Goal: Transaction & Acquisition: Book appointment/travel/reservation

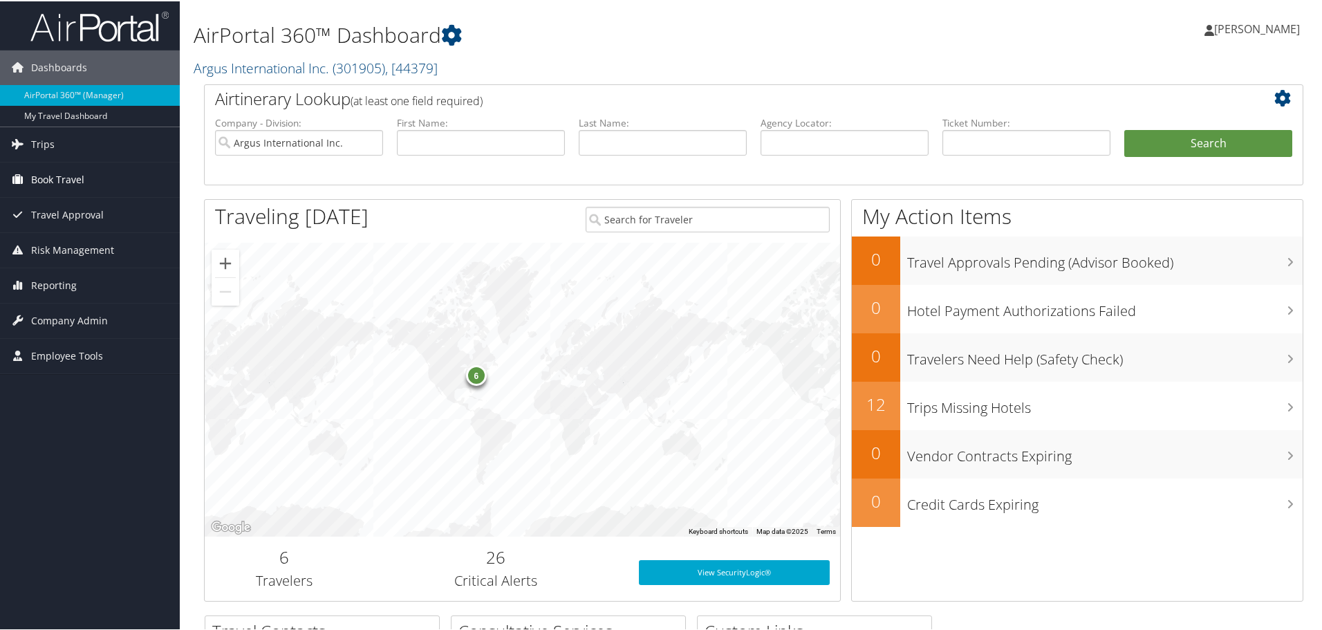
click at [56, 182] on span "Book Travel" at bounding box center [57, 178] width 53 height 35
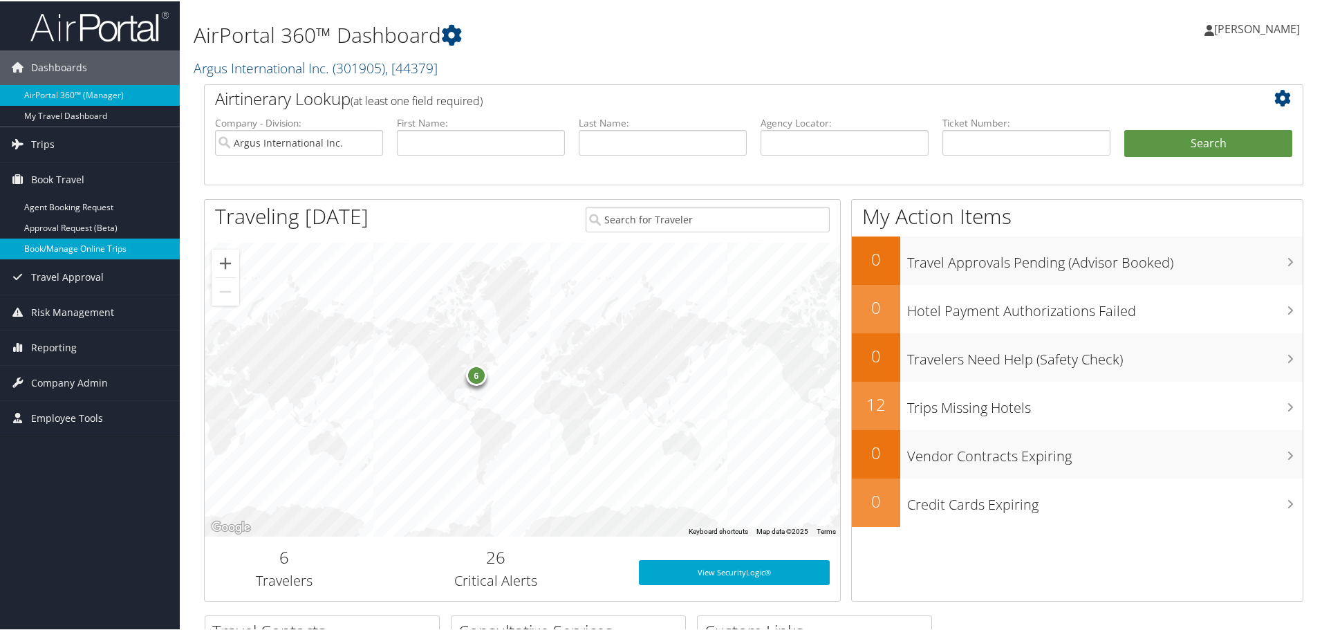
click at [63, 244] on link "Book/Manage Online Trips" at bounding box center [90, 247] width 180 height 21
